Goal: Understand site structure: Understand site structure

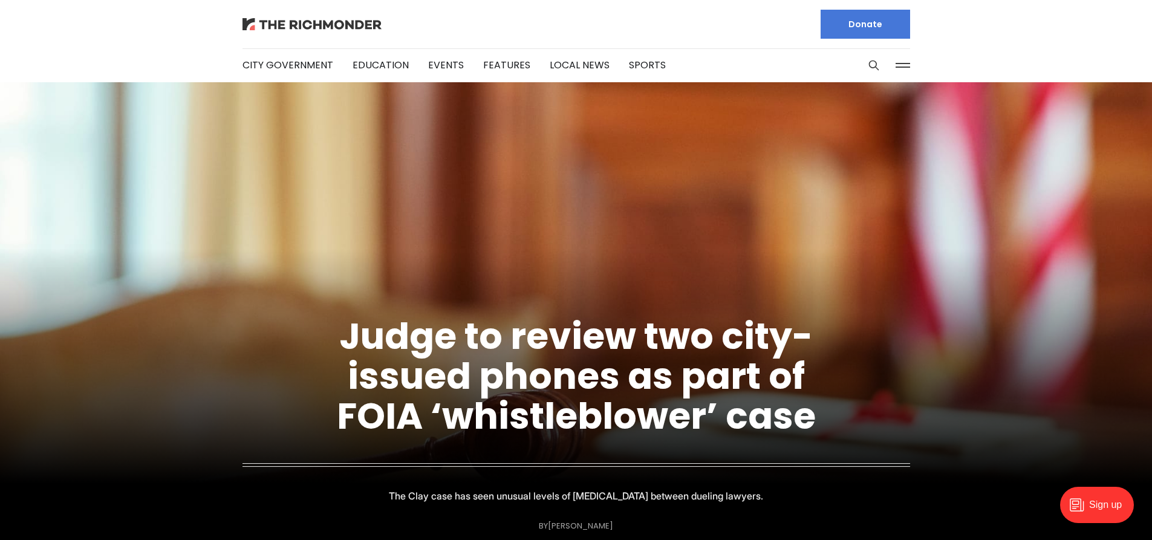
click at [309, 19] on img at bounding box center [312, 24] width 139 height 12
click at [898, 69] on button at bounding box center [903, 65] width 18 height 18
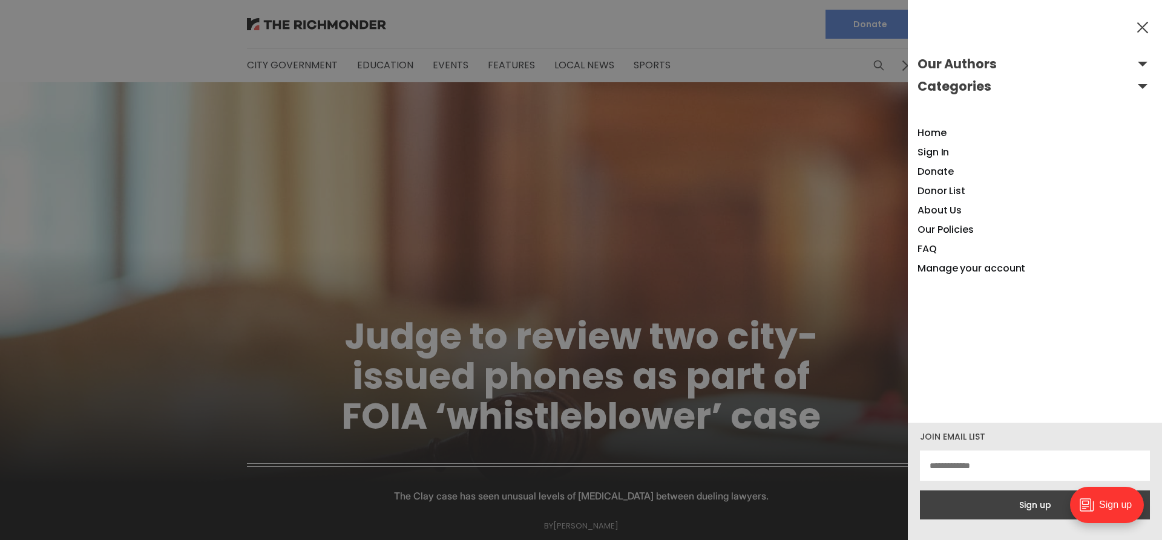
click at [1132, 61] on button "Our Authors" at bounding box center [1034, 63] width 235 height 19
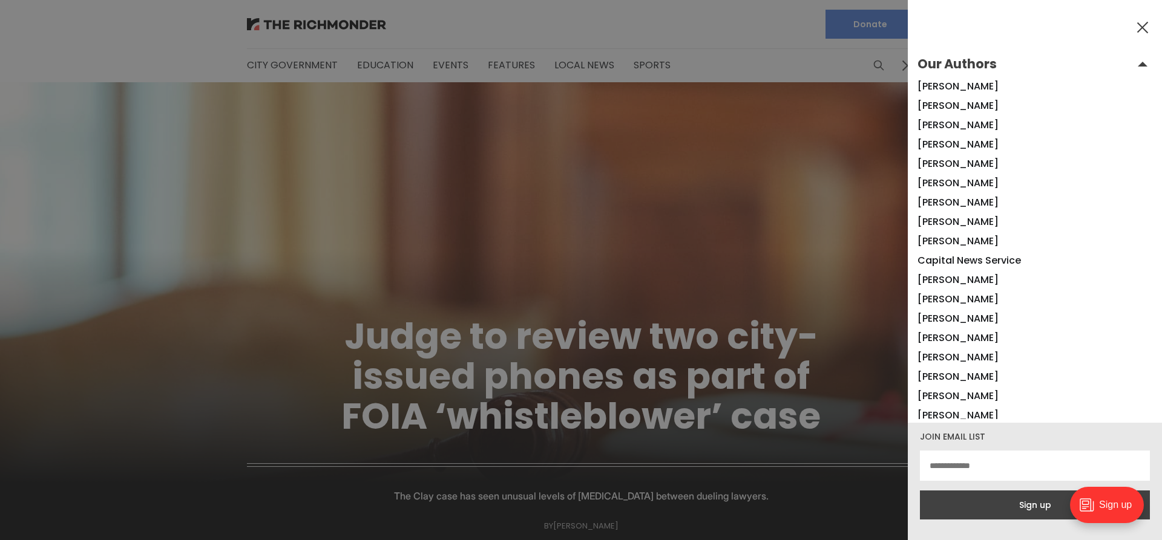
click at [1132, 61] on button "Our Authors" at bounding box center [1034, 63] width 235 height 19
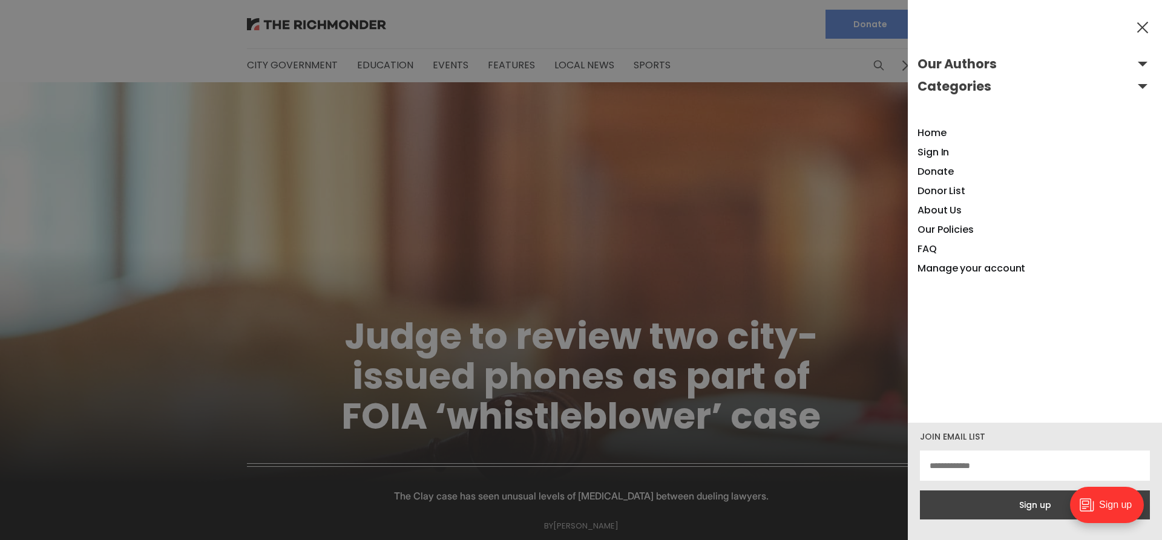
click at [1133, 89] on button "Categories" at bounding box center [1034, 86] width 235 height 19
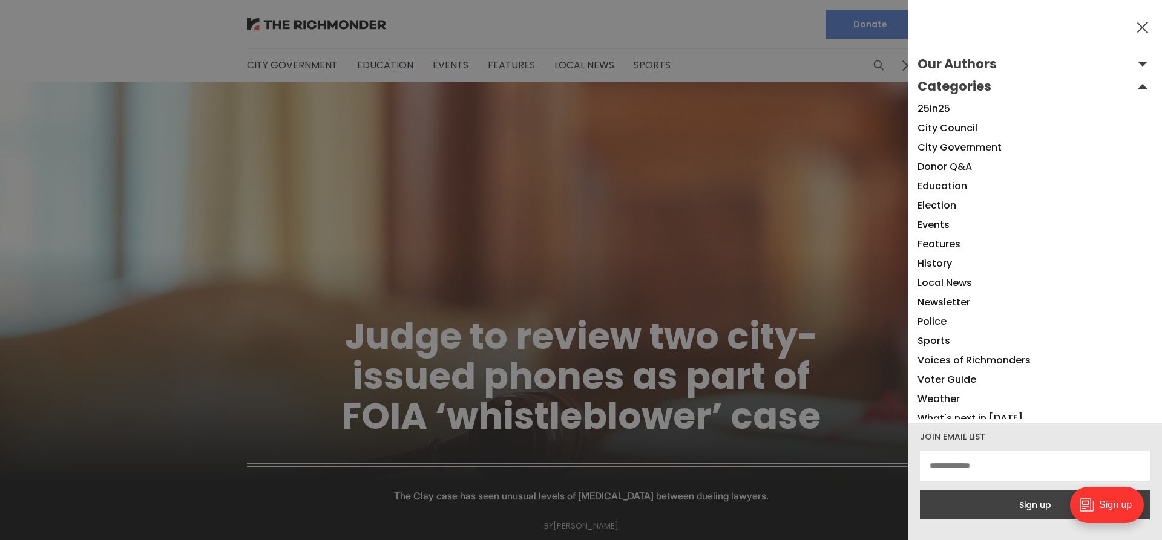
click at [1134, 87] on button "Categories" at bounding box center [1034, 86] width 235 height 19
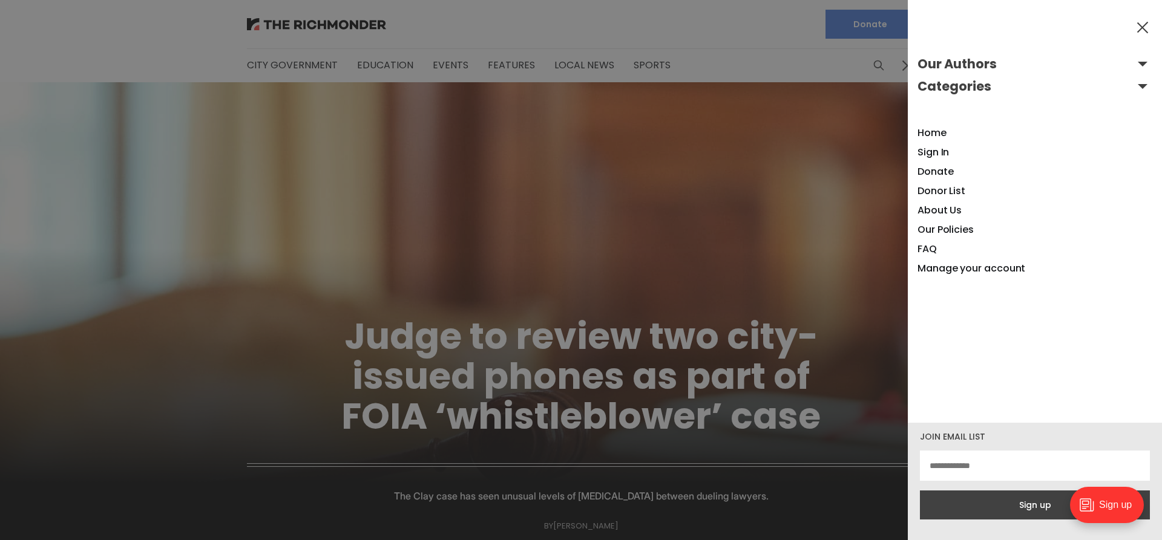
click at [1141, 27] on button at bounding box center [1142, 27] width 18 height 18
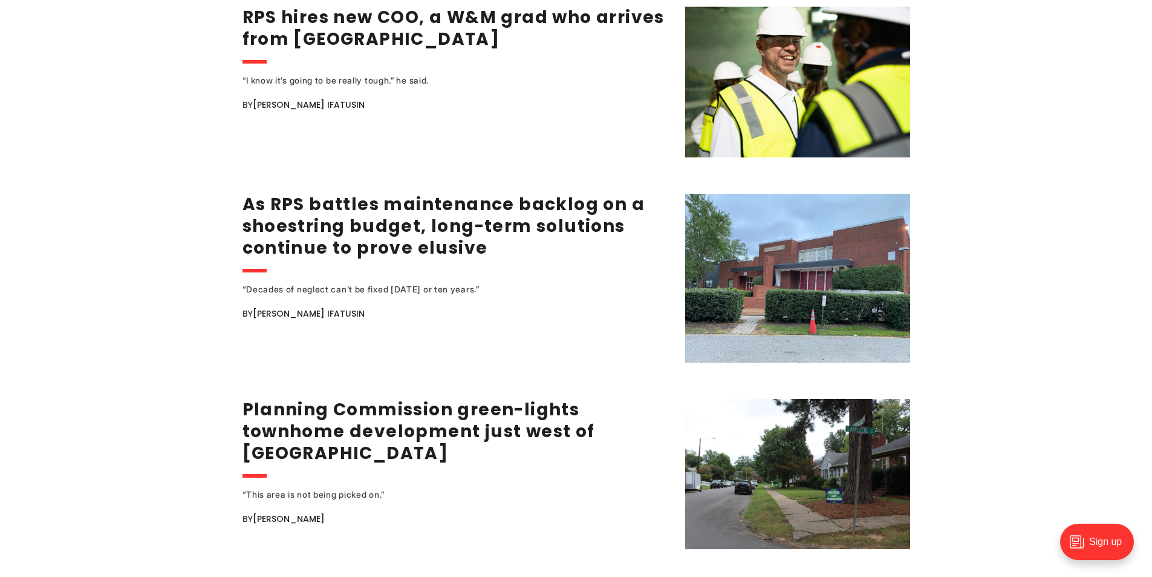
scroll to position [1936, 0]
